Goal: Task Accomplishment & Management: Use online tool/utility

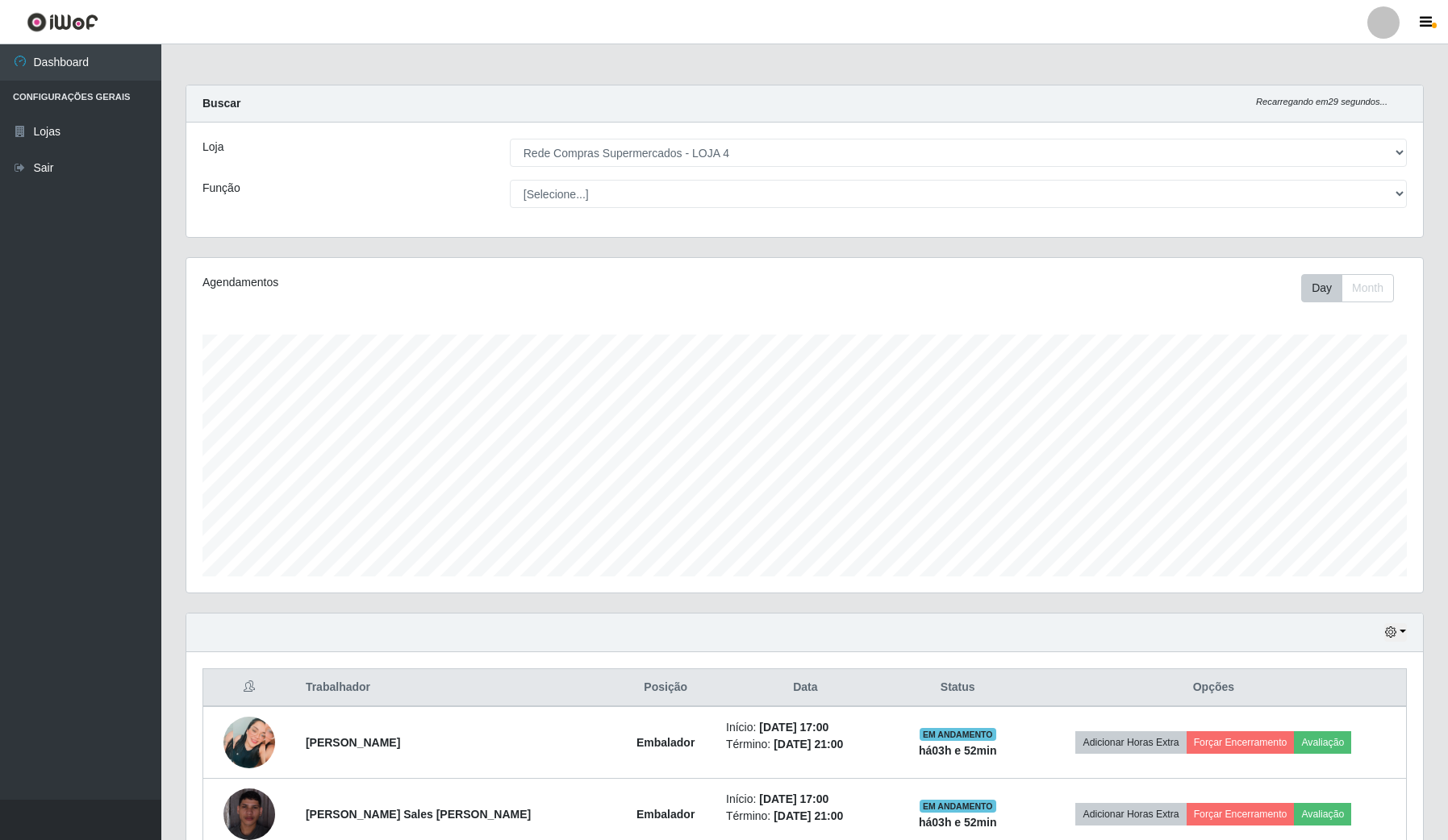
select select "159"
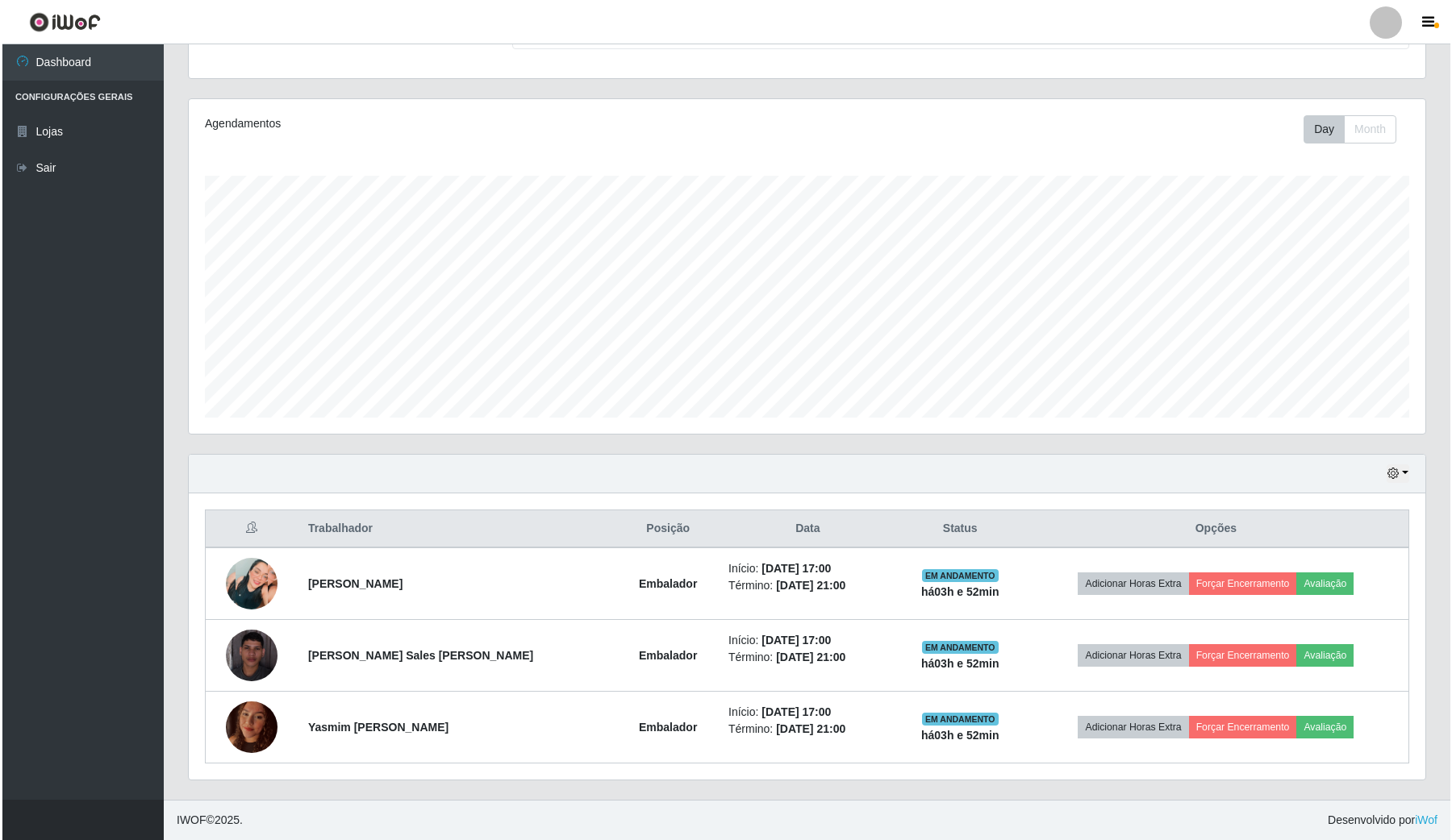
scroll to position [335, 1236]
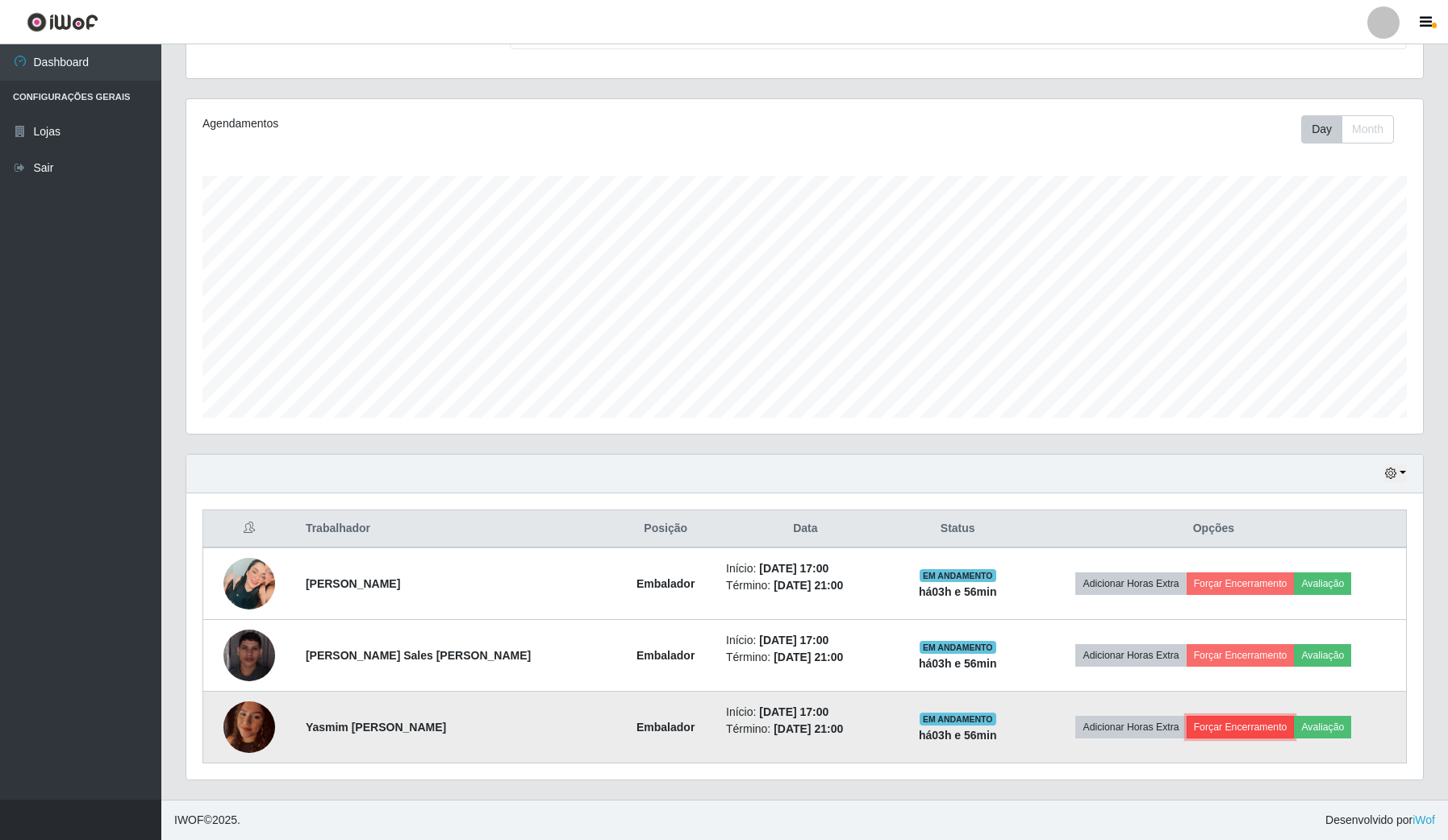
click at [1245, 726] on button "Forçar Encerramento" at bounding box center [1241, 727] width 108 height 22
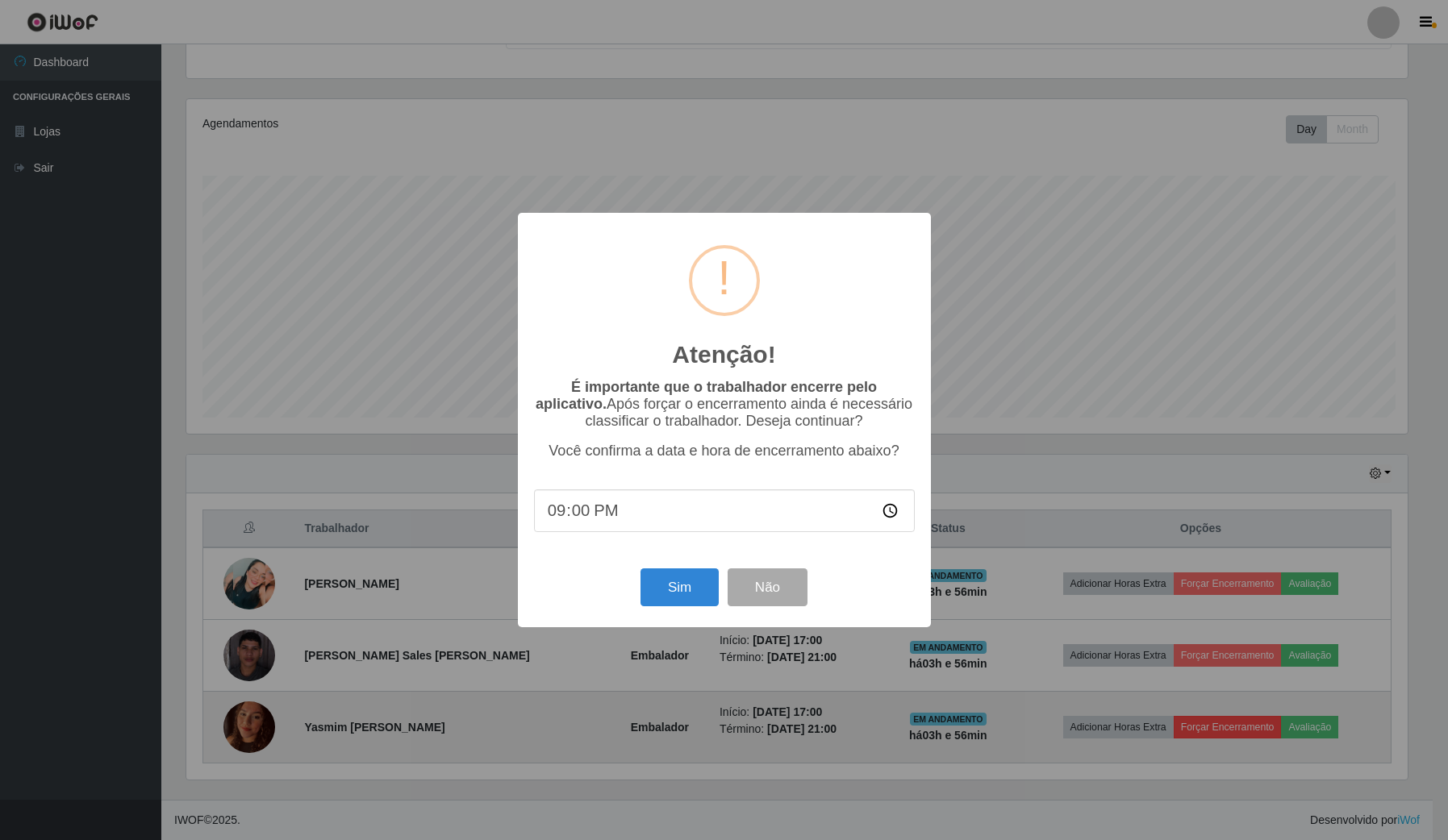
scroll to position [335, 1225]
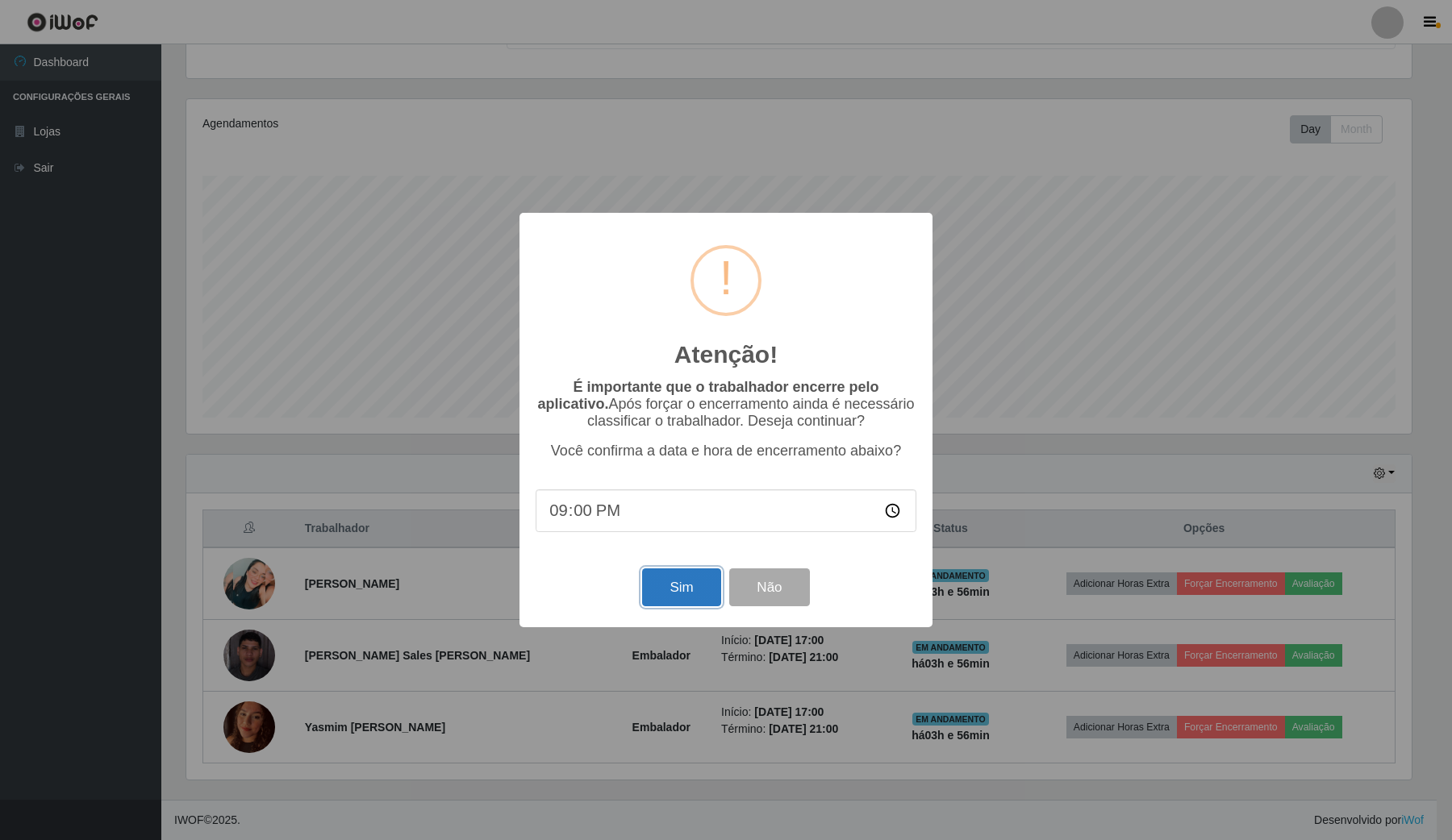
click at [687, 593] on button "Sim" at bounding box center [680, 588] width 78 height 38
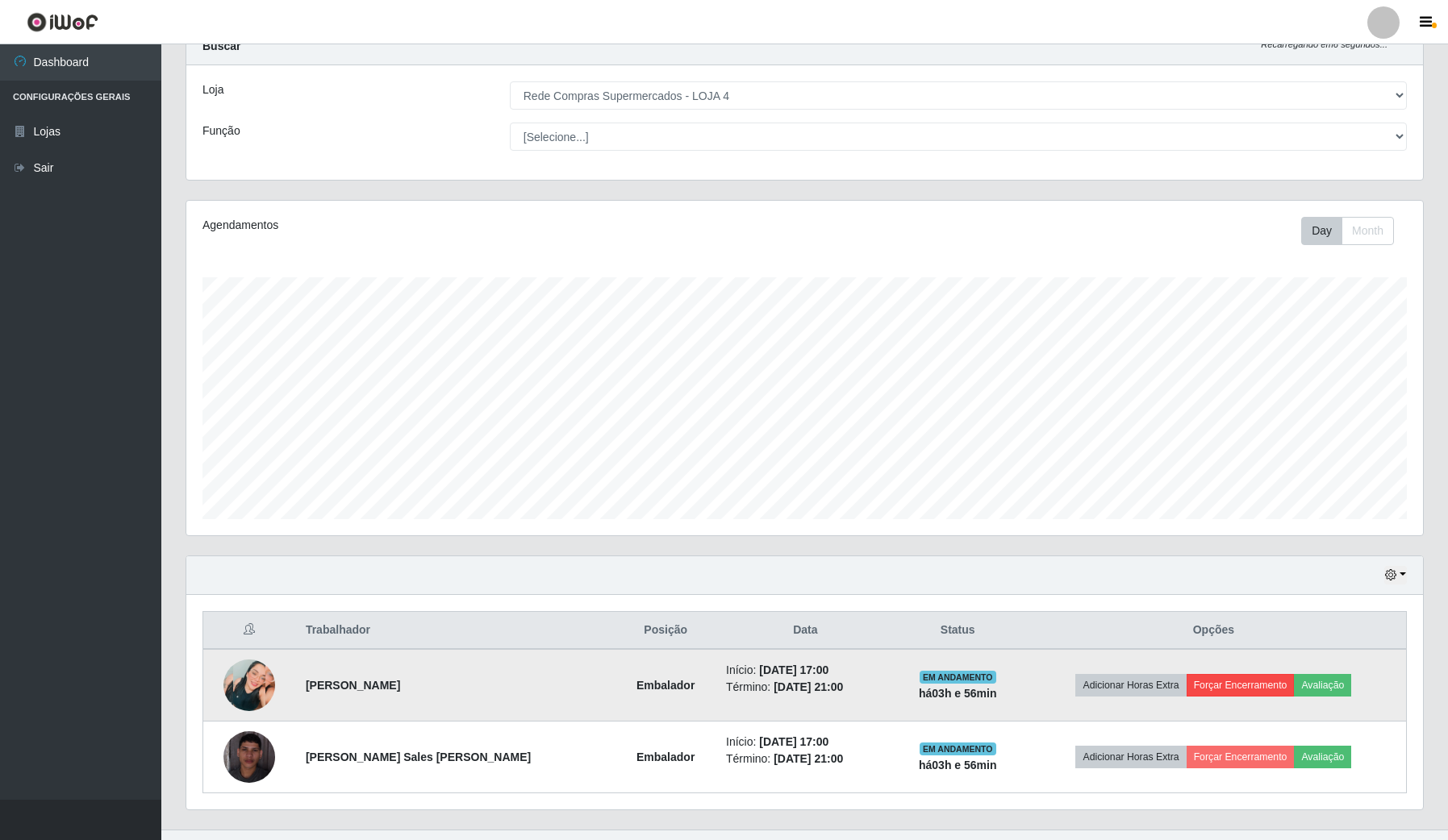
scroll to position [89, 0]
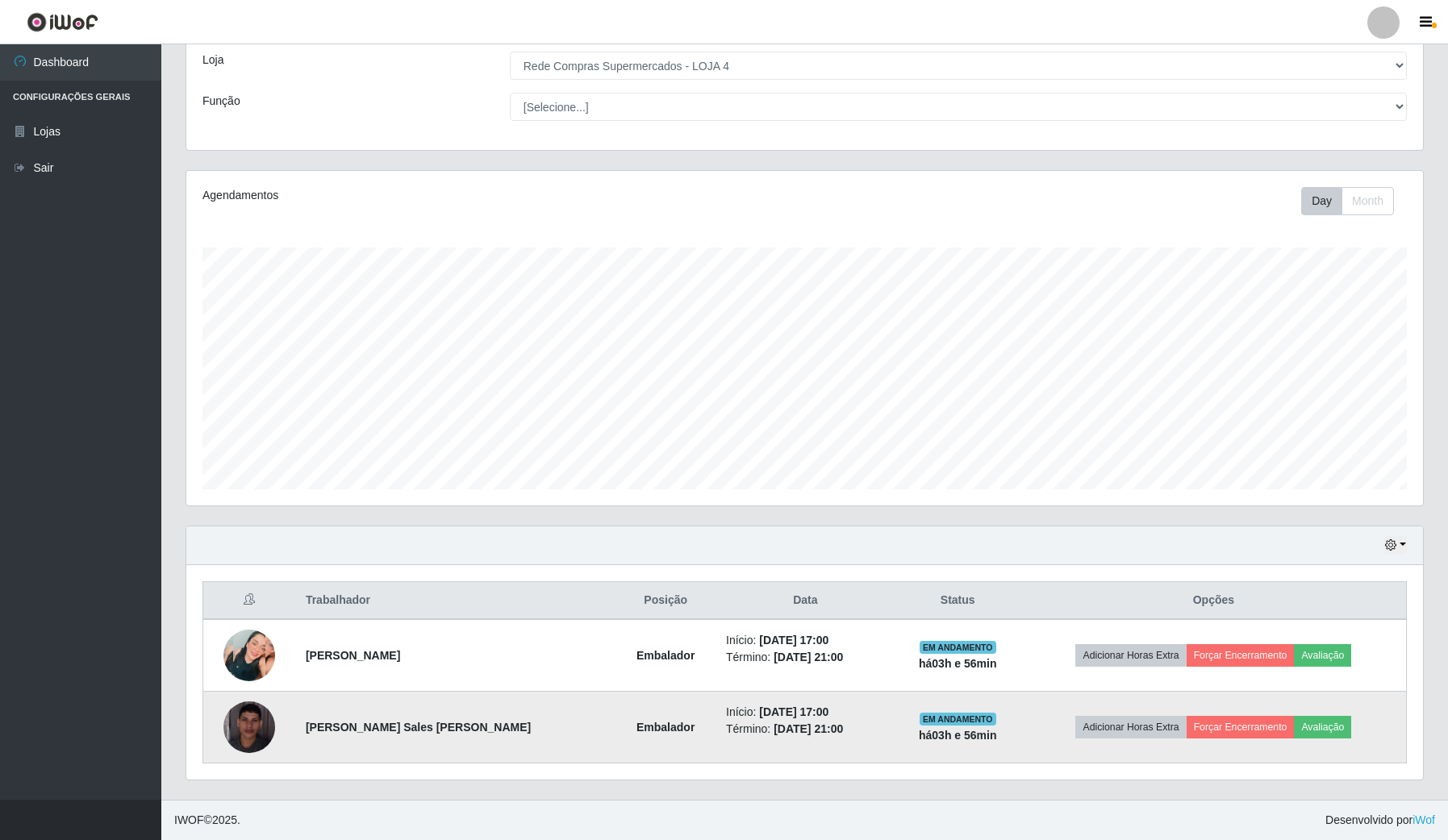
click at [1220, 714] on td "Adicionar Horas Extra Forçar Encerramento Avaliação" at bounding box center [1214, 728] width 386 height 72
click at [1223, 731] on button "Forçar Encerramento" at bounding box center [1241, 727] width 108 height 22
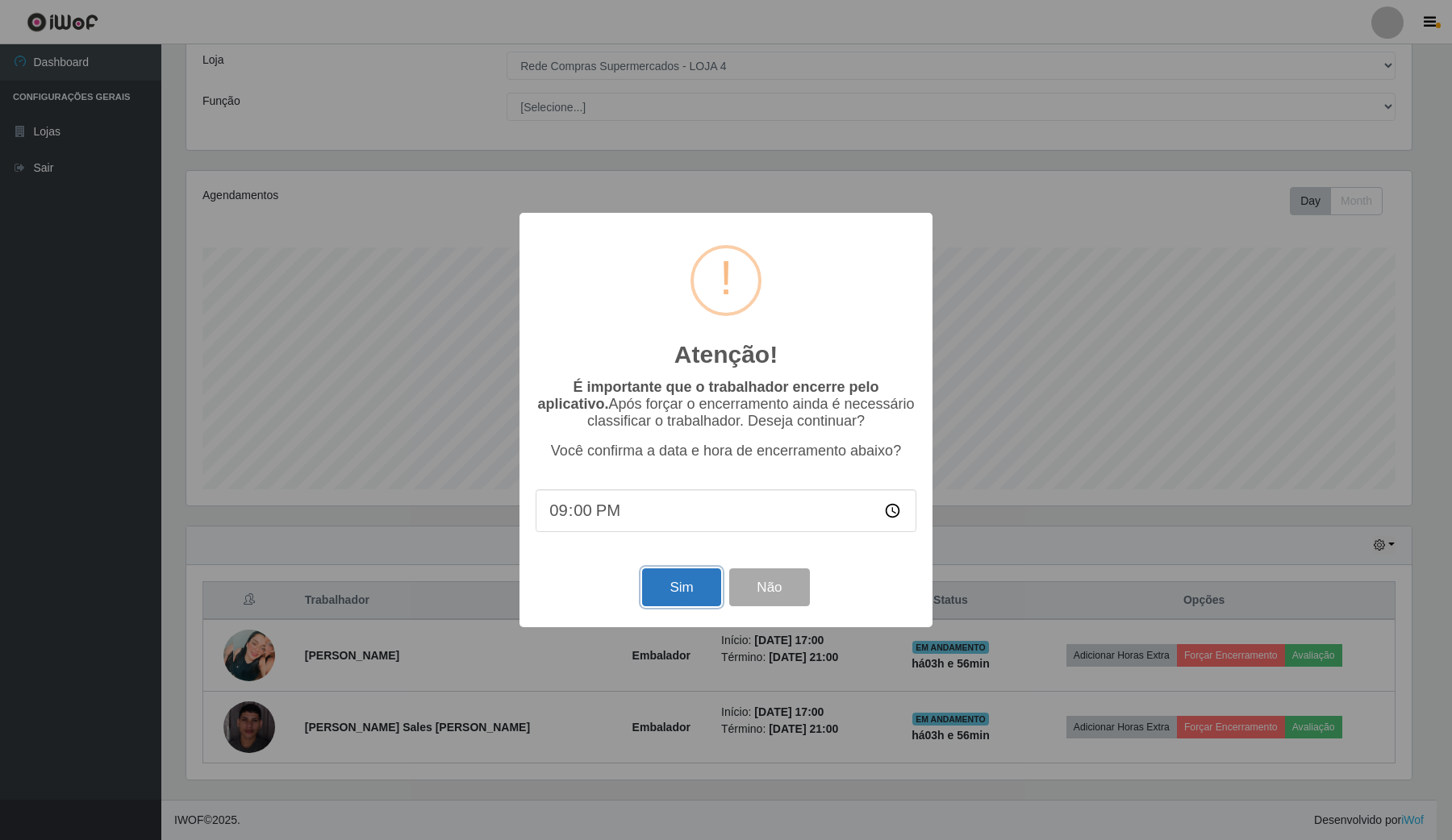
click at [706, 595] on button "Sim" at bounding box center [680, 588] width 78 height 38
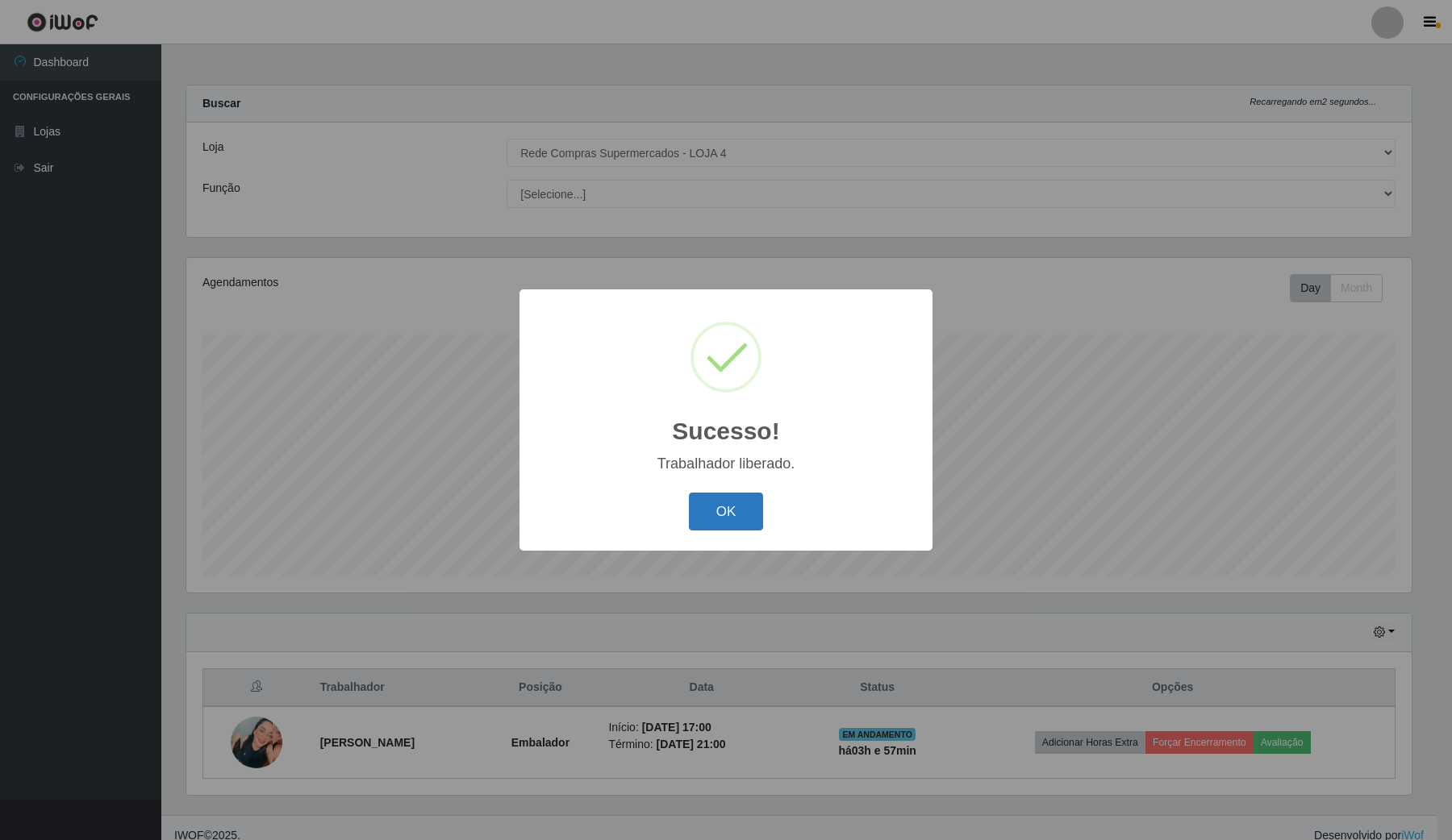
click at [731, 496] on button "OK" at bounding box center [726, 512] width 75 height 38
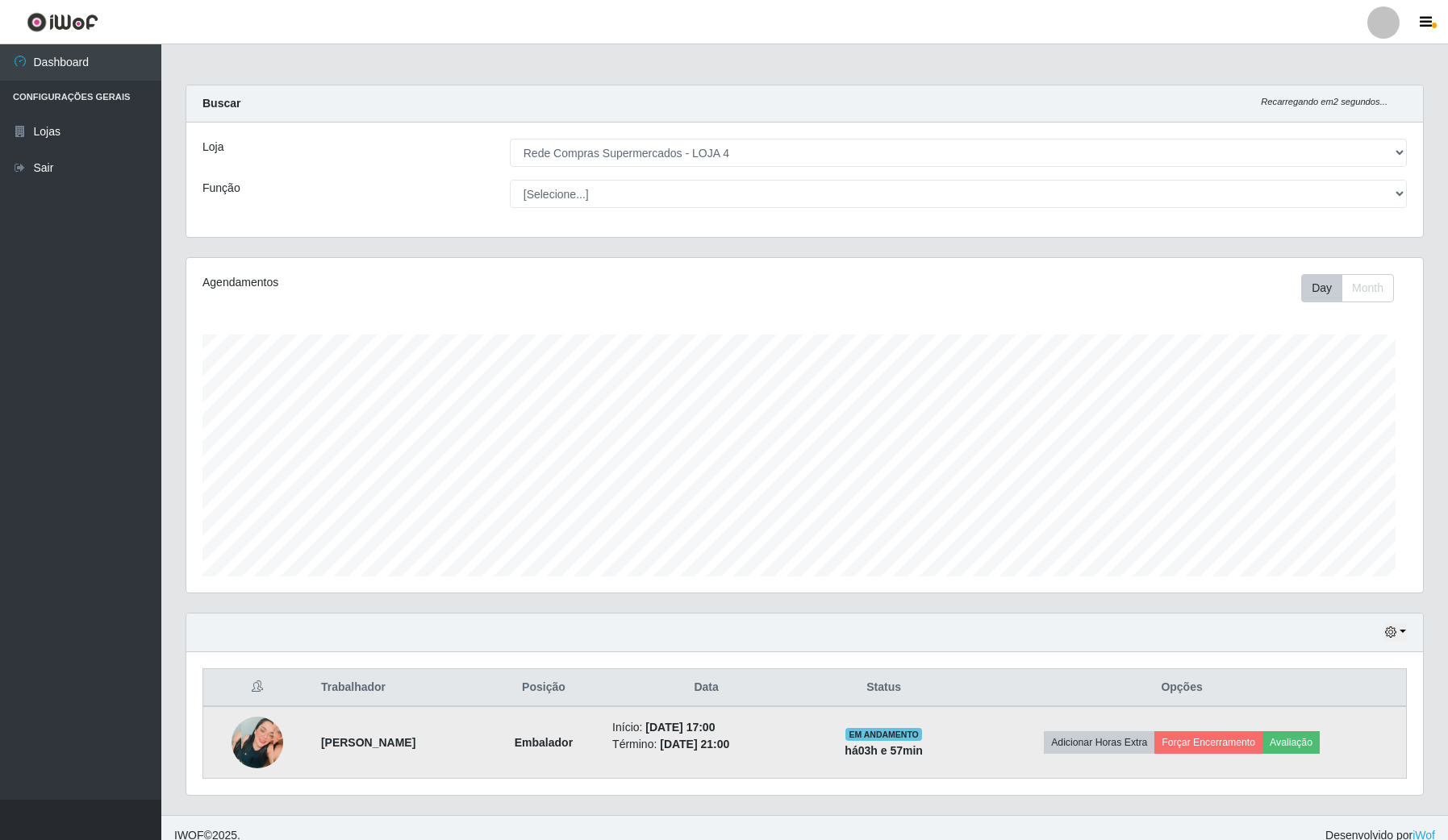
scroll to position [335, 1236]
click at [1229, 744] on button "Forçar Encerramento" at bounding box center [1208, 742] width 108 height 22
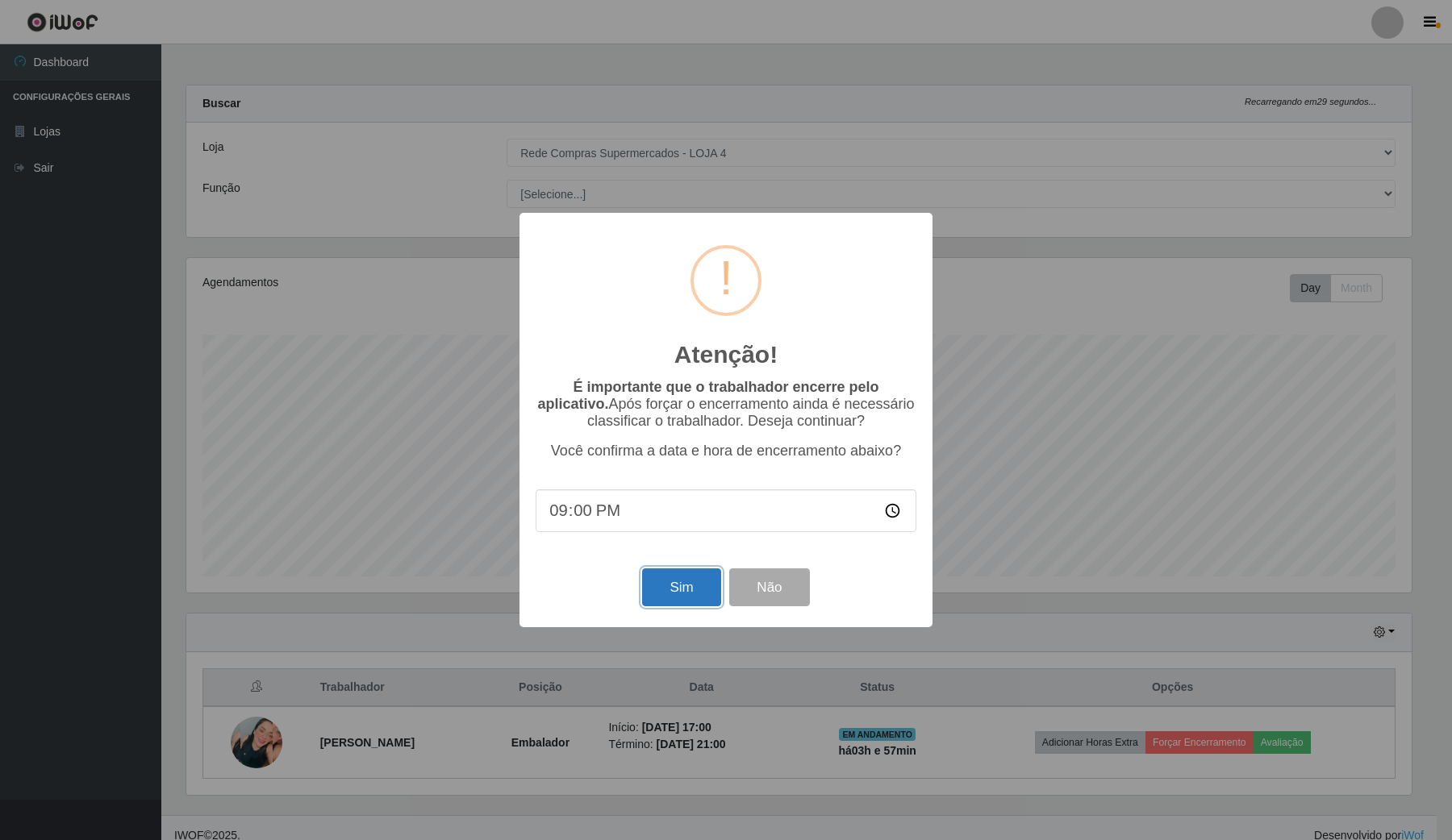
click at [682, 586] on button "Sim" at bounding box center [680, 588] width 78 height 38
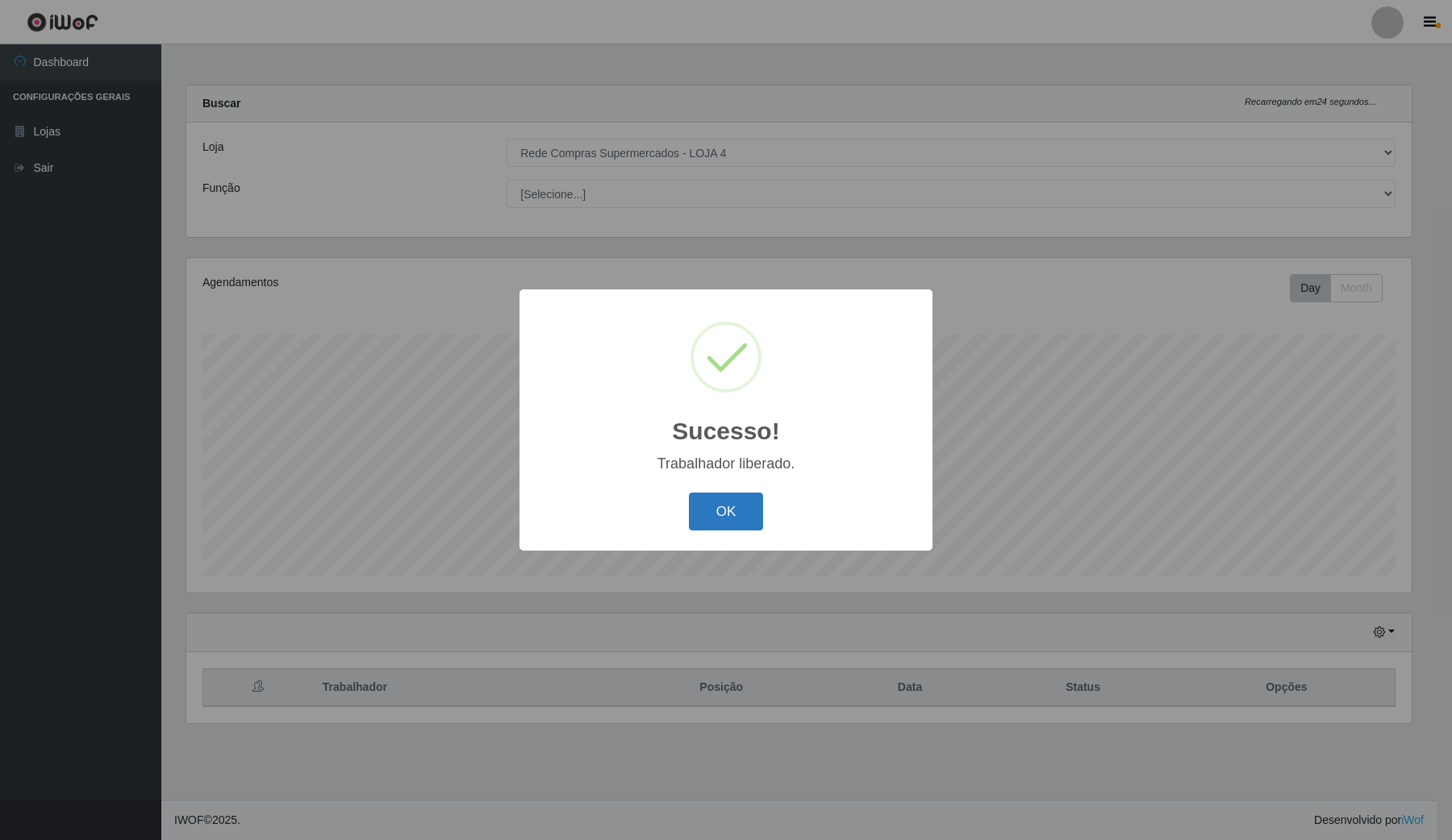
click at [719, 518] on button "OK" at bounding box center [726, 512] width 75 height 38
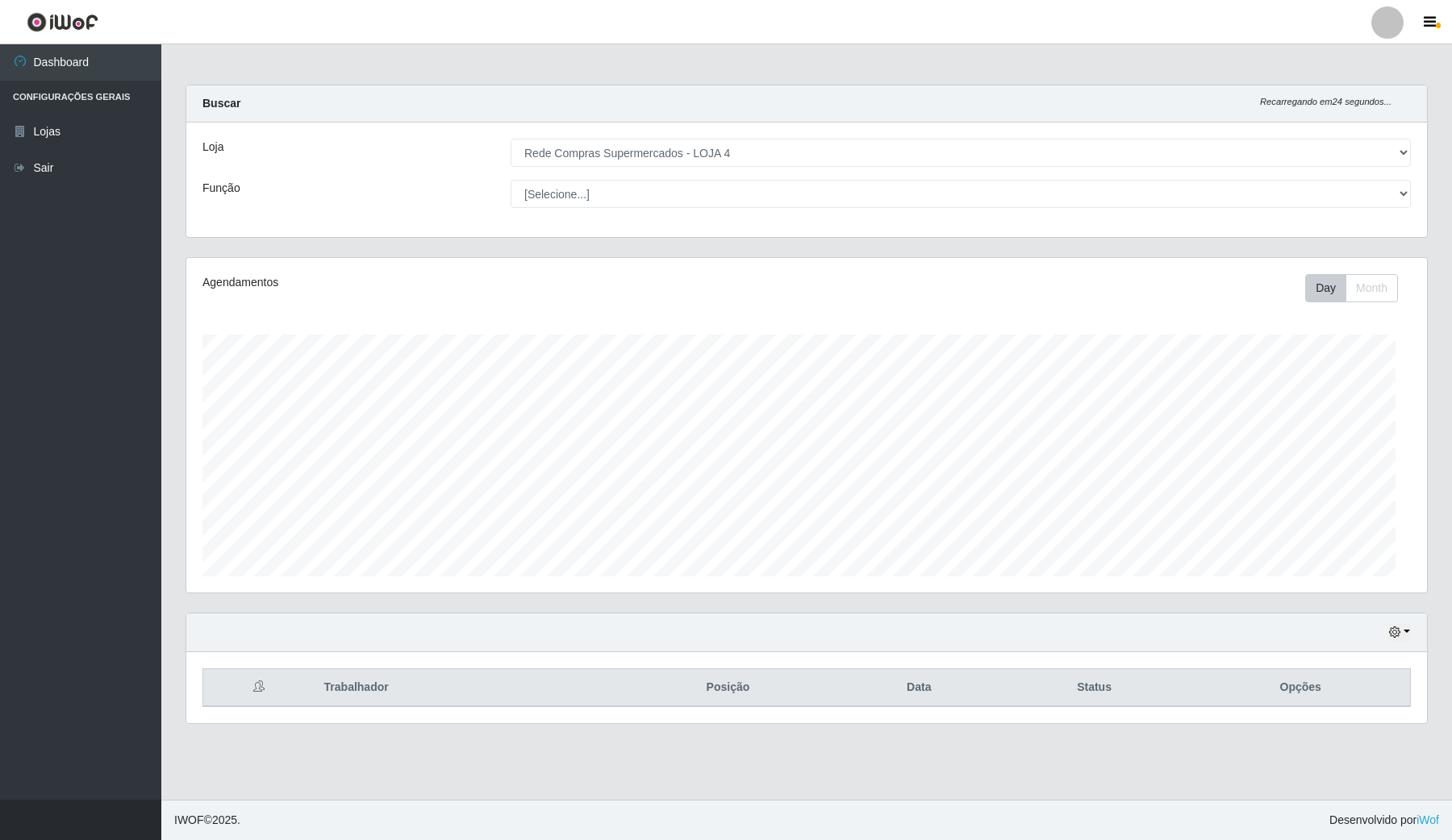
scroll to position [335, 1240]
